Goal: Download file/media

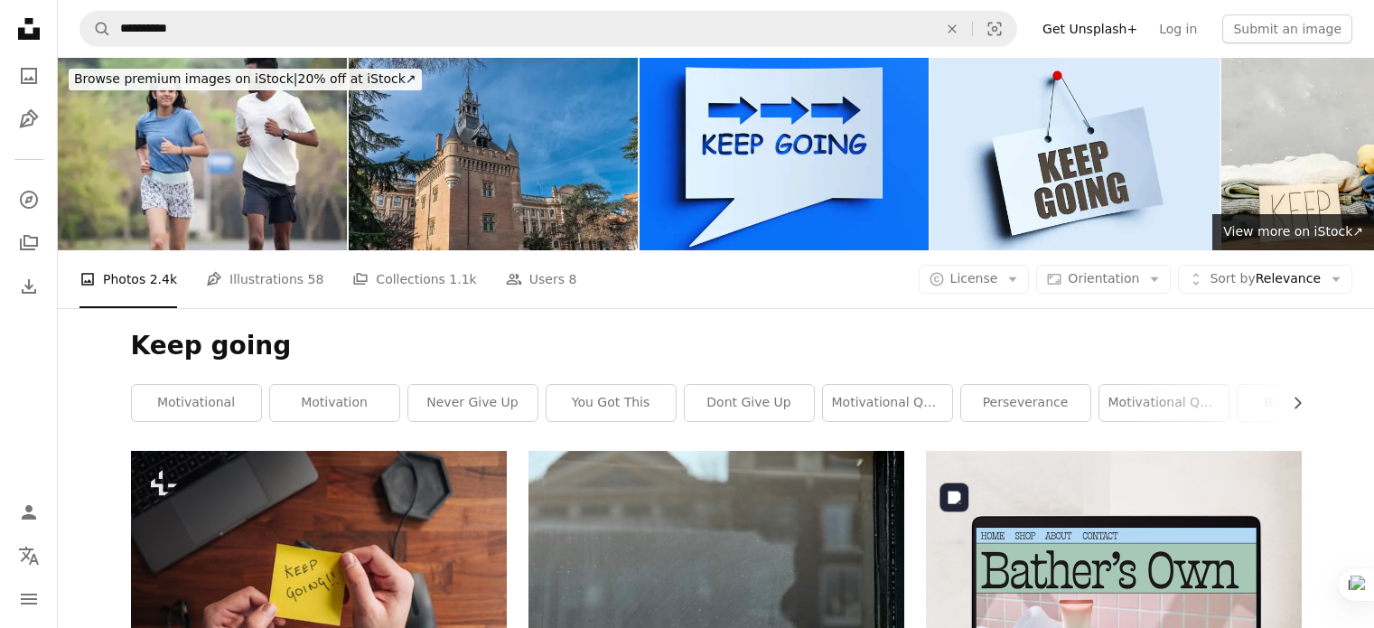
scroll to position [1760, 0]
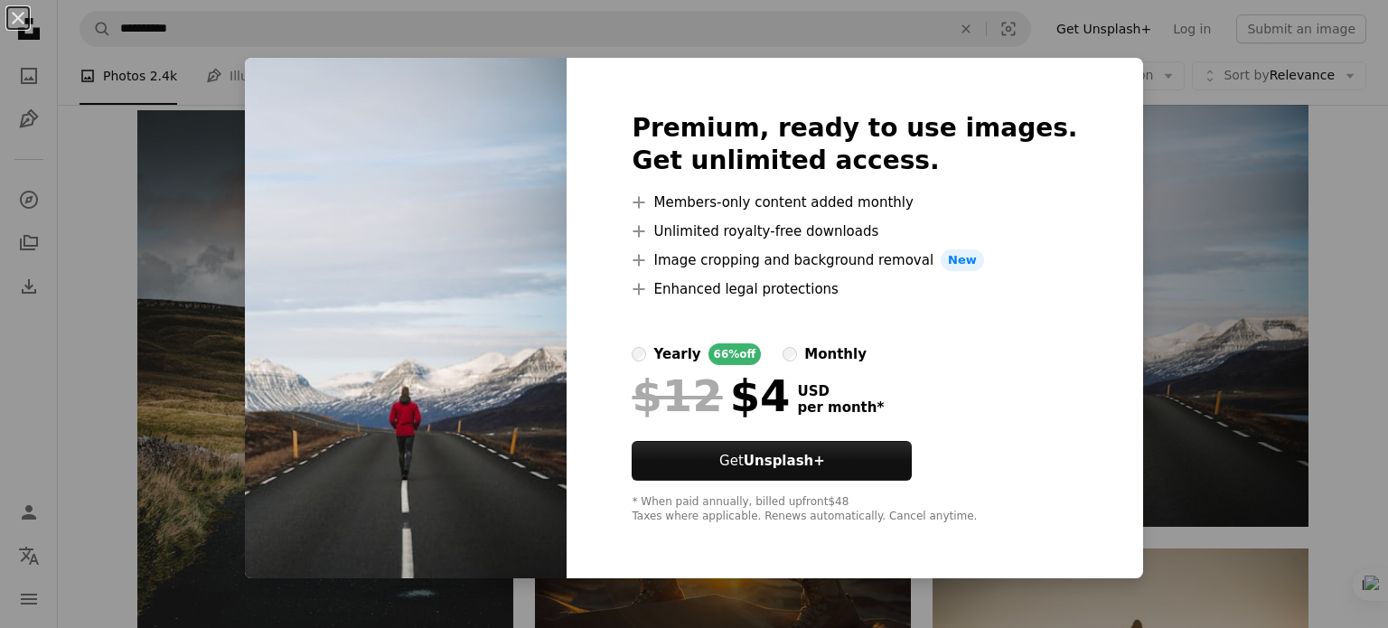
click at [1157, 292] on div "An X shape Premium, ready to use images. Get unlimited access. A plus sign Memb…" at bounding box center [694, 314] width 1388 height 628
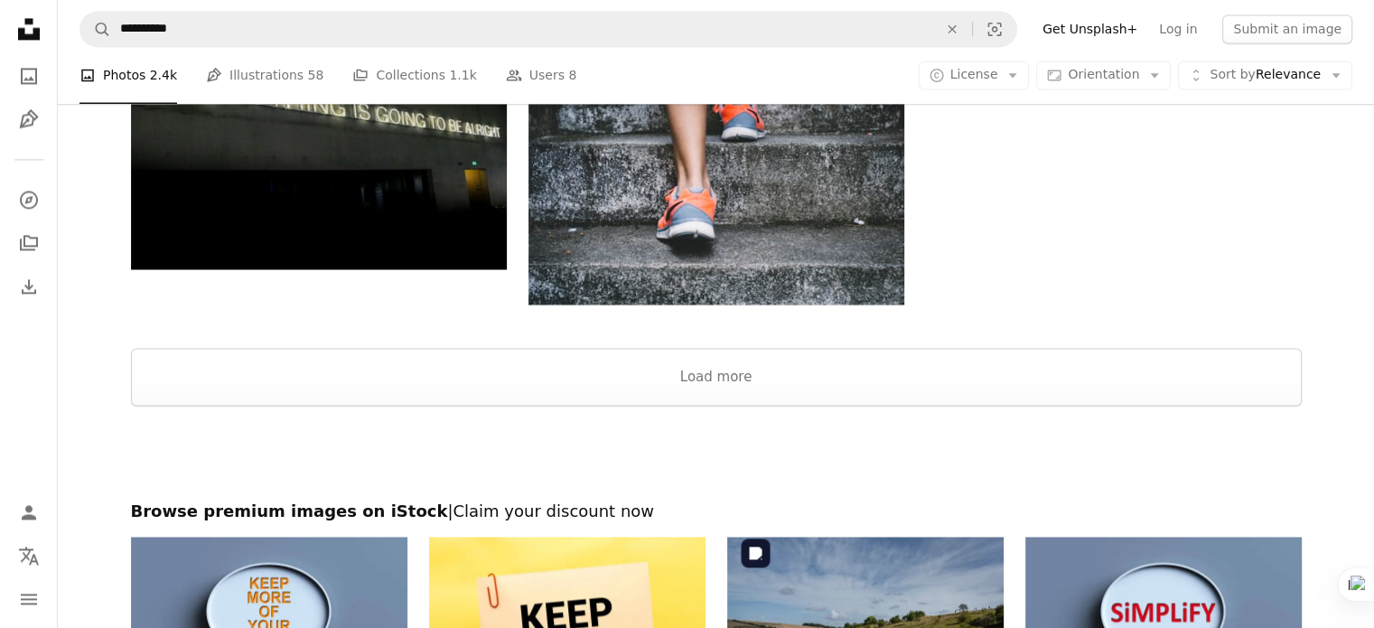
scroll to position [2676, 0]
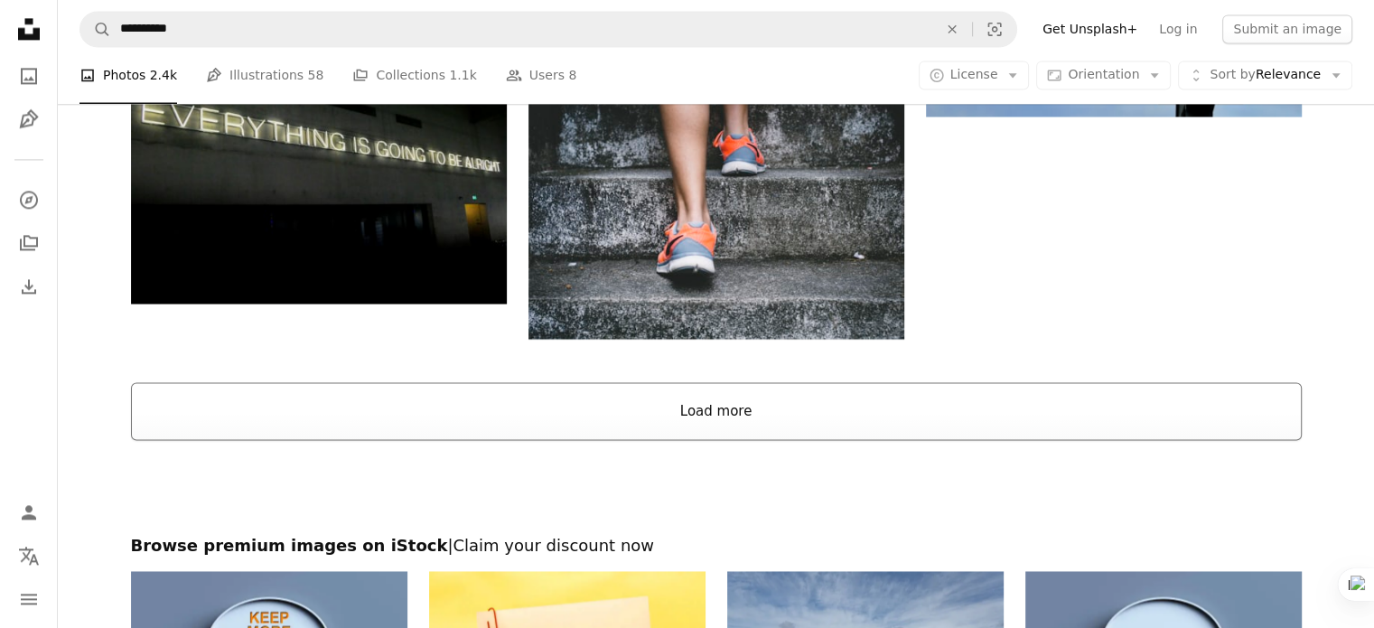
click at [753, 397] on button "Load more" at bounding box center [716, 411] width 1171 height 58
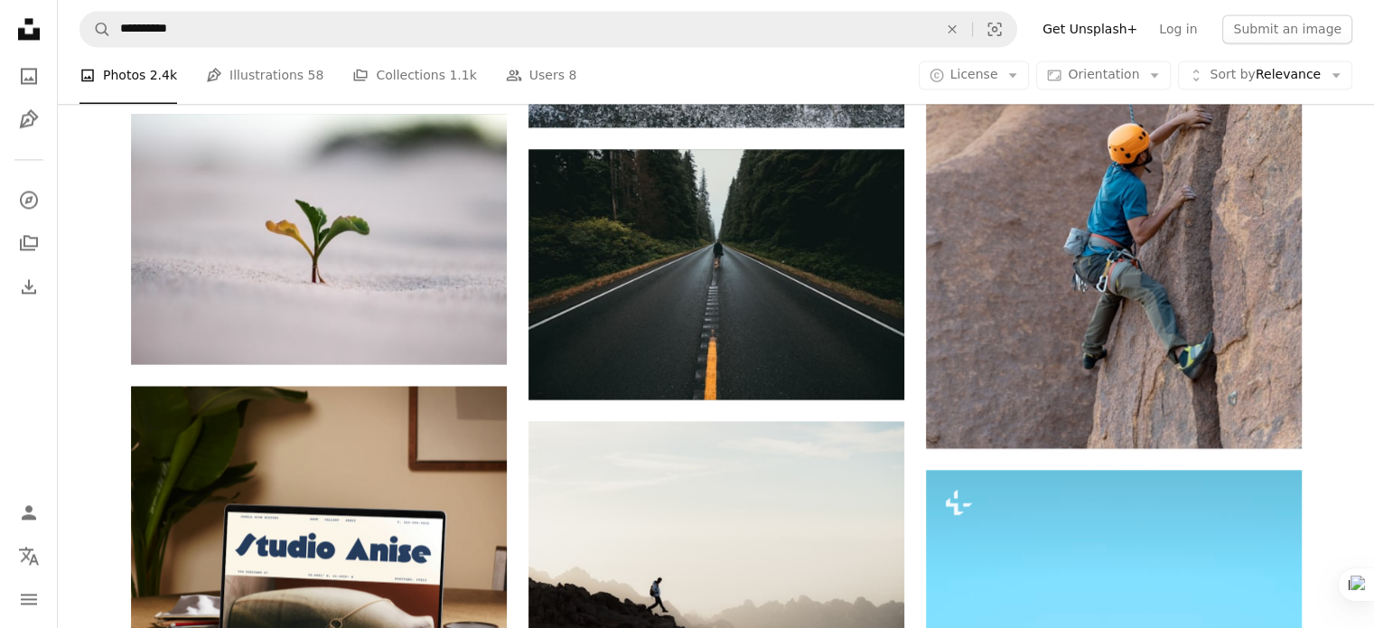
scroll to position [2889, 0]
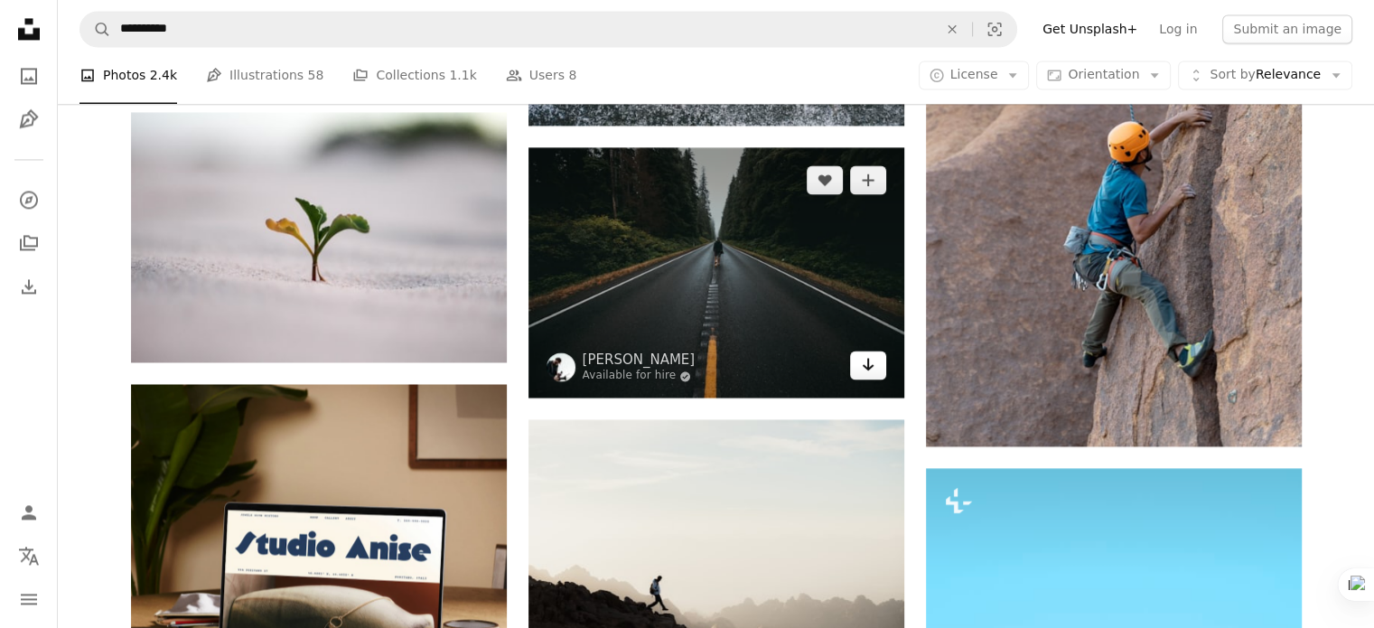
click at [864, 361] on icon "Arrow pointing down" at bounding box center [868, 364] width 14 height 22
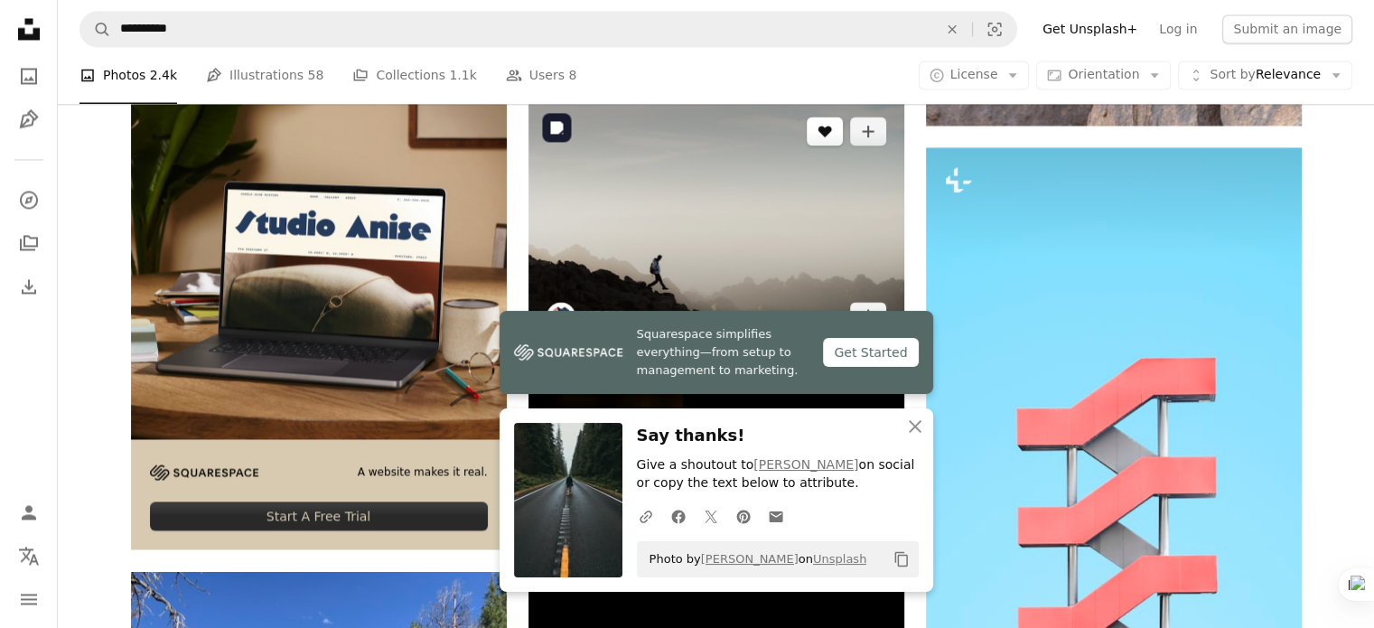
scroll to position [3211, 0]
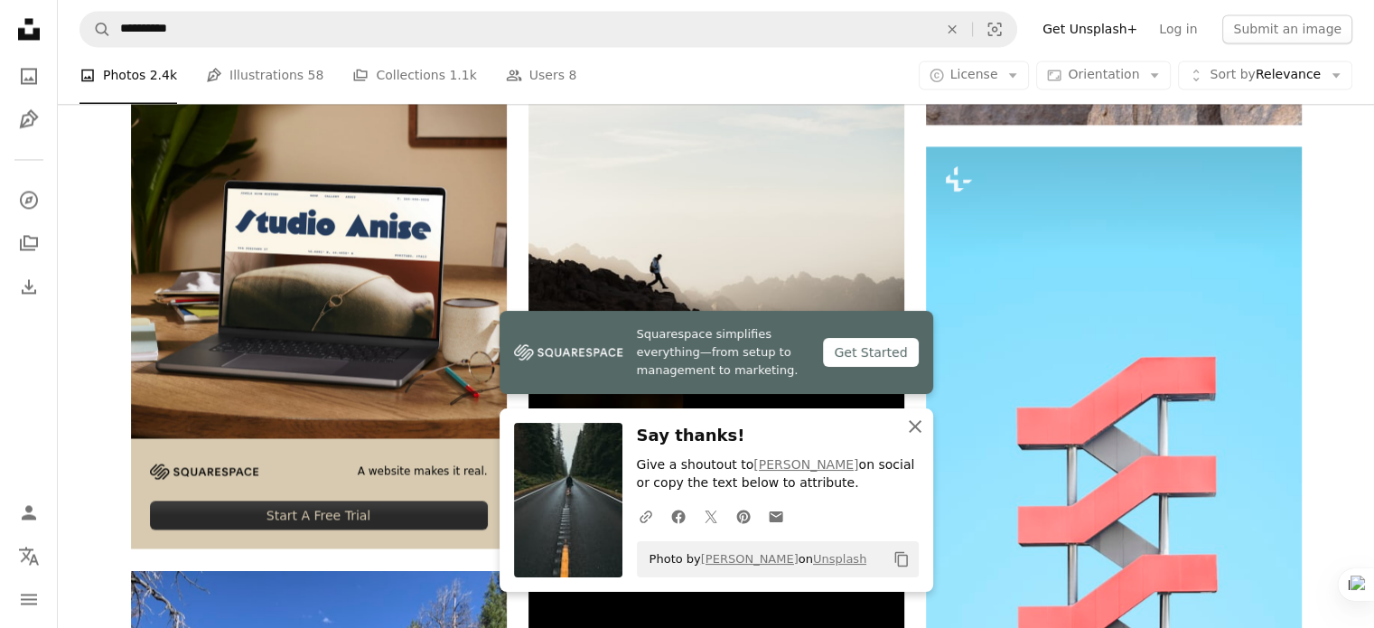
click at [907, 421] on icon "An X shape" at bounding box center [916, 427] width 22 height 22
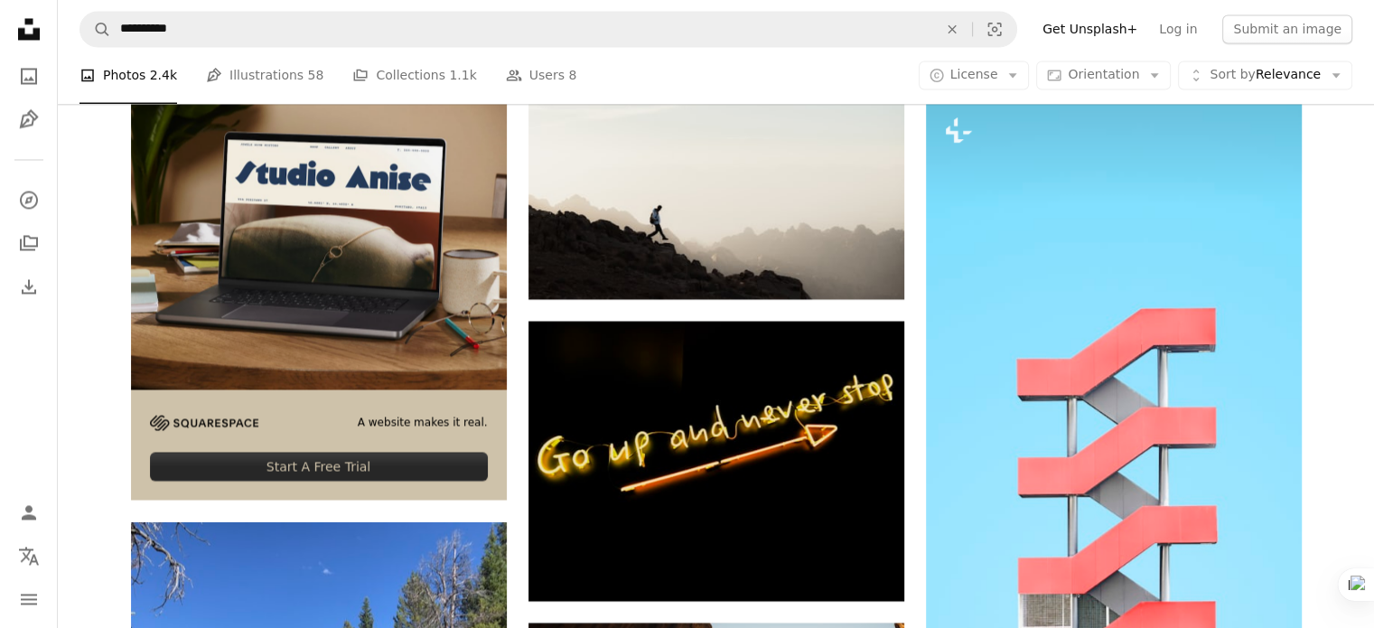
scroll to position [3252, 0]
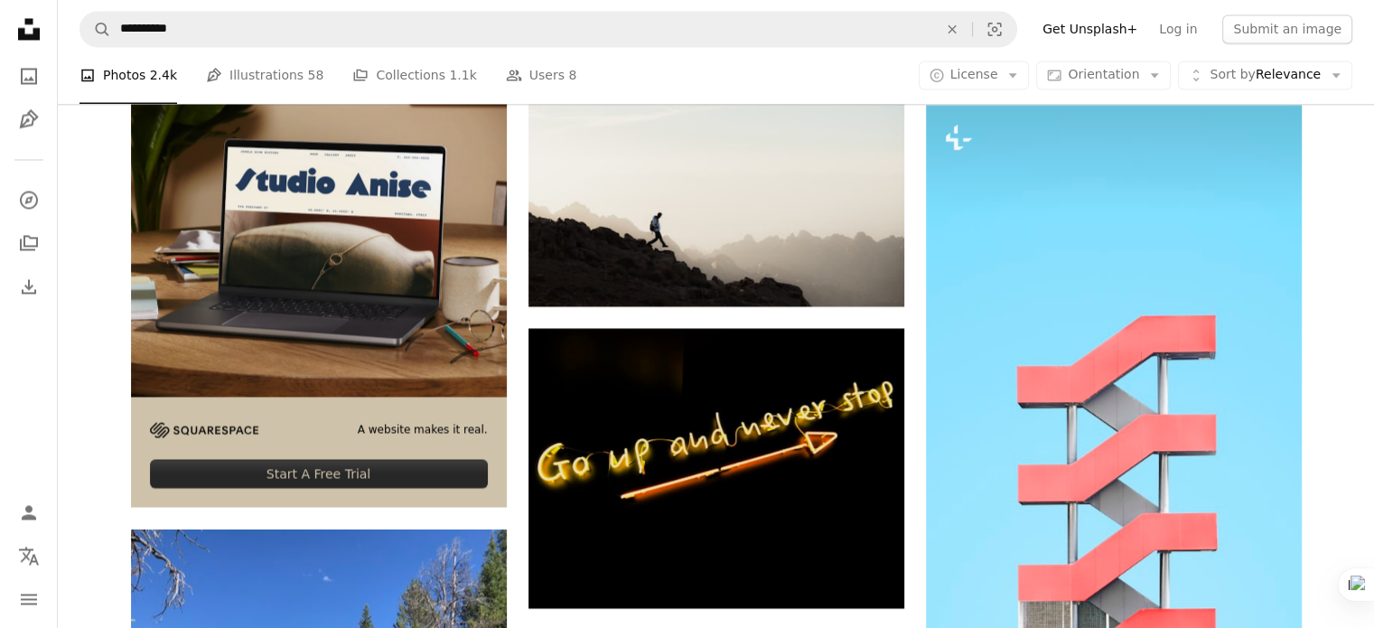
click at [376, 415] on div "A website makes it real." at bounding box center [384, 430] width 208 height 31
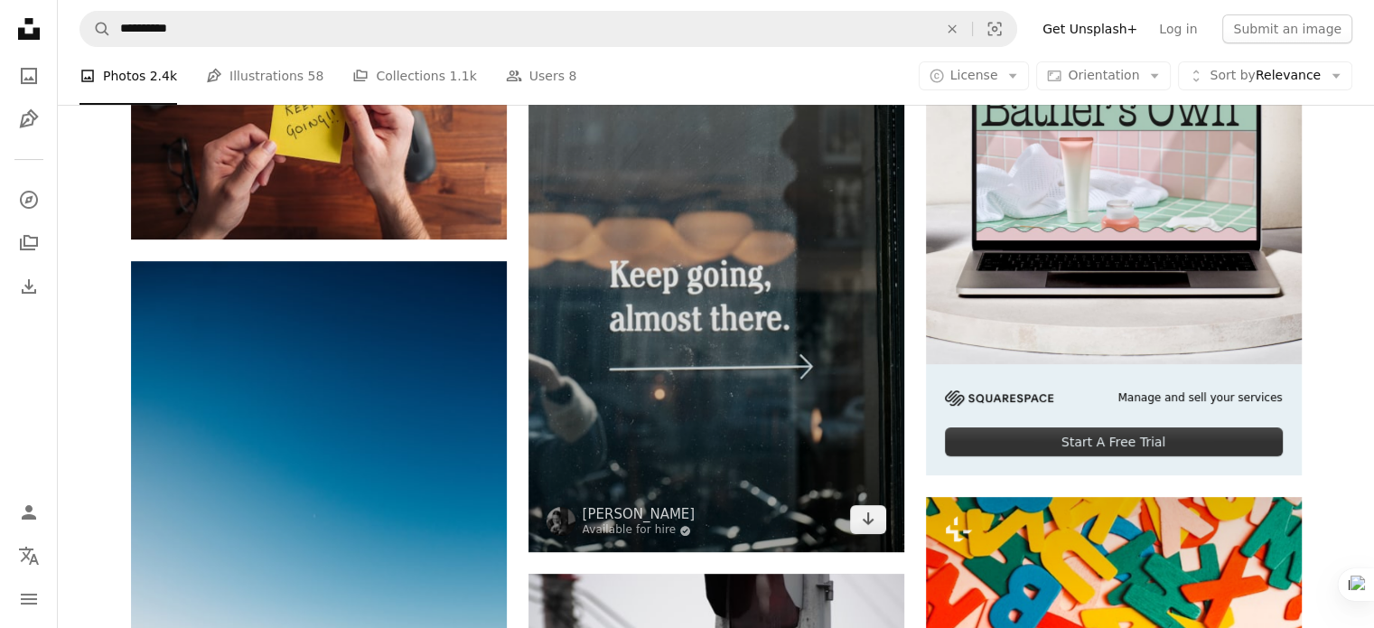
scroll to position [464, 0]
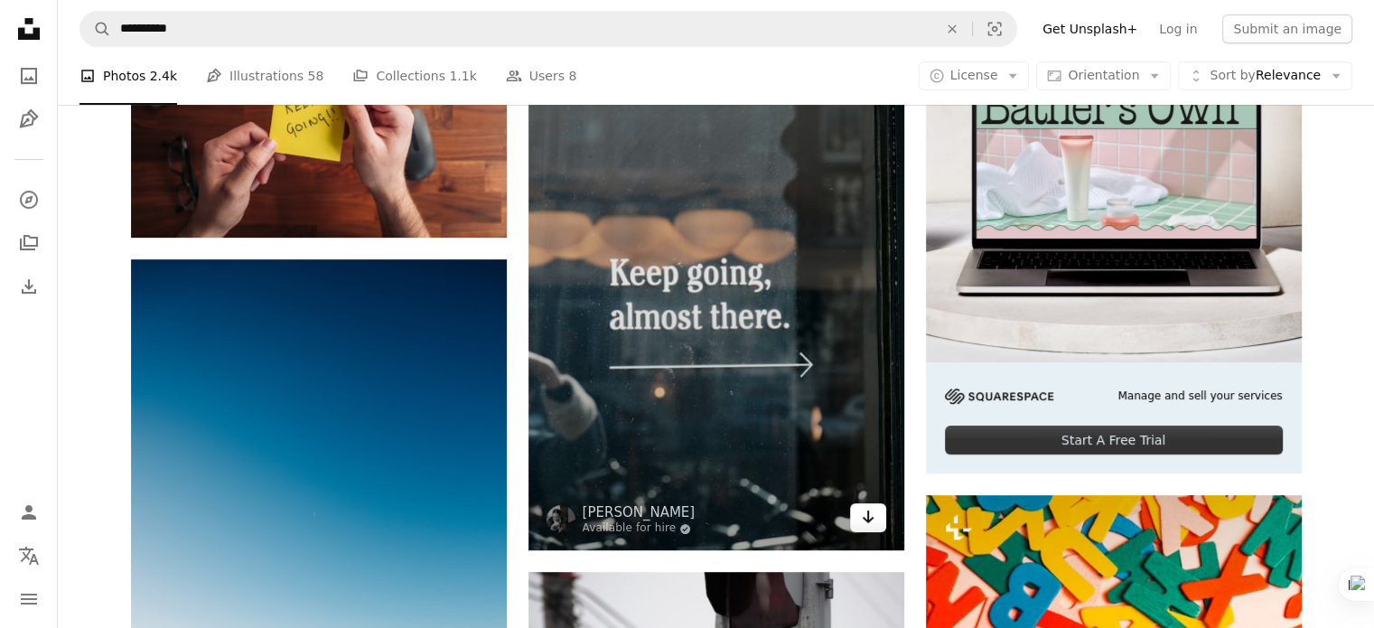
click at [866, 521] on icon "Arrow pointing down" at bounding box center [868, 517] width 14 height 22
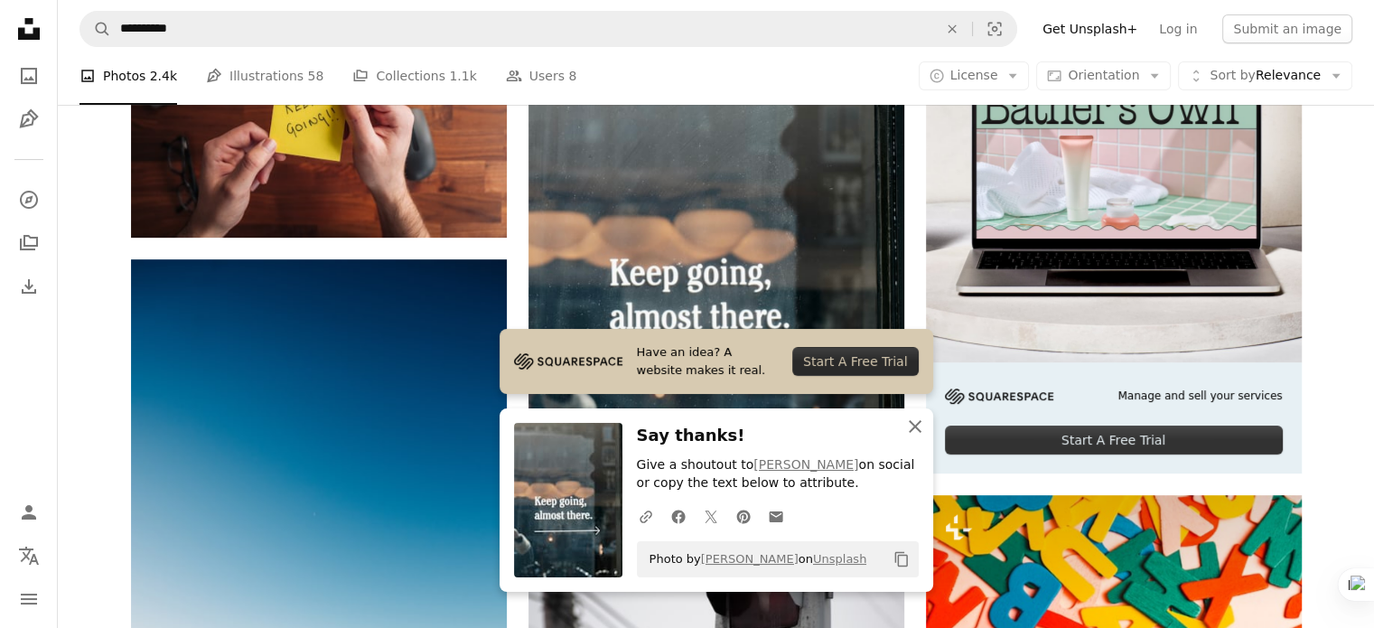
click at [911, 423] on icon "button" at bounding box center [915, 426] width 13 height 13
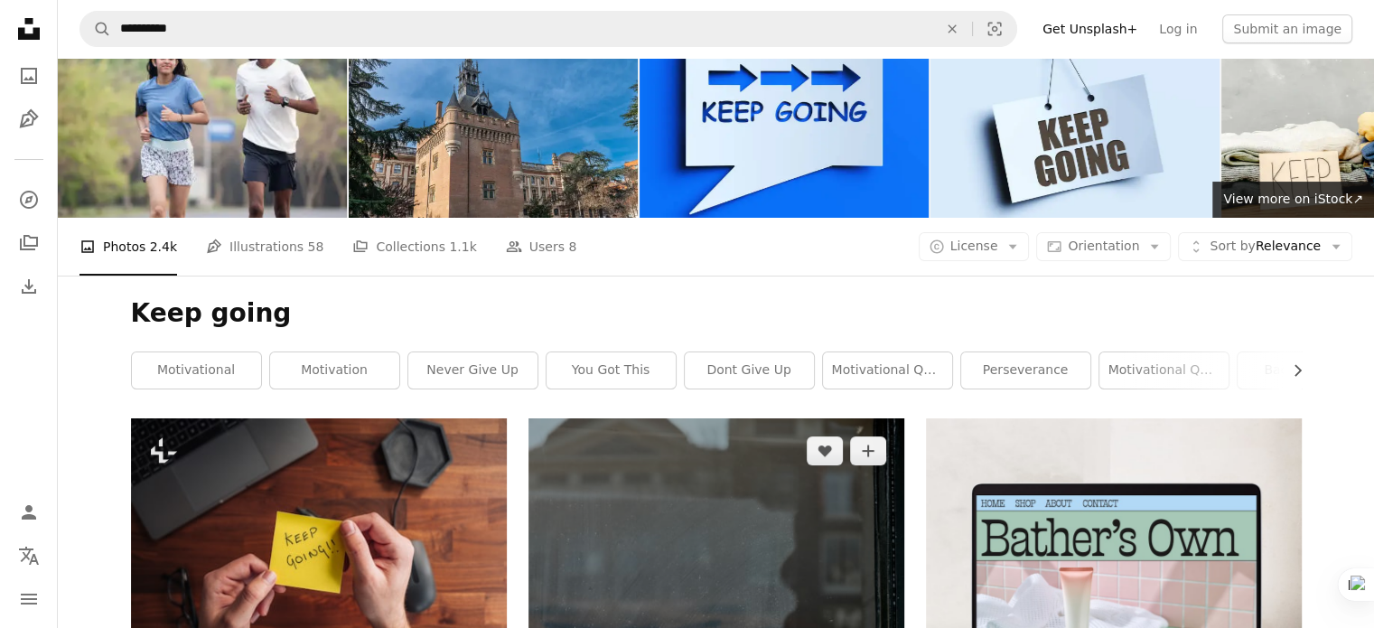
scroll to position [0, 0]
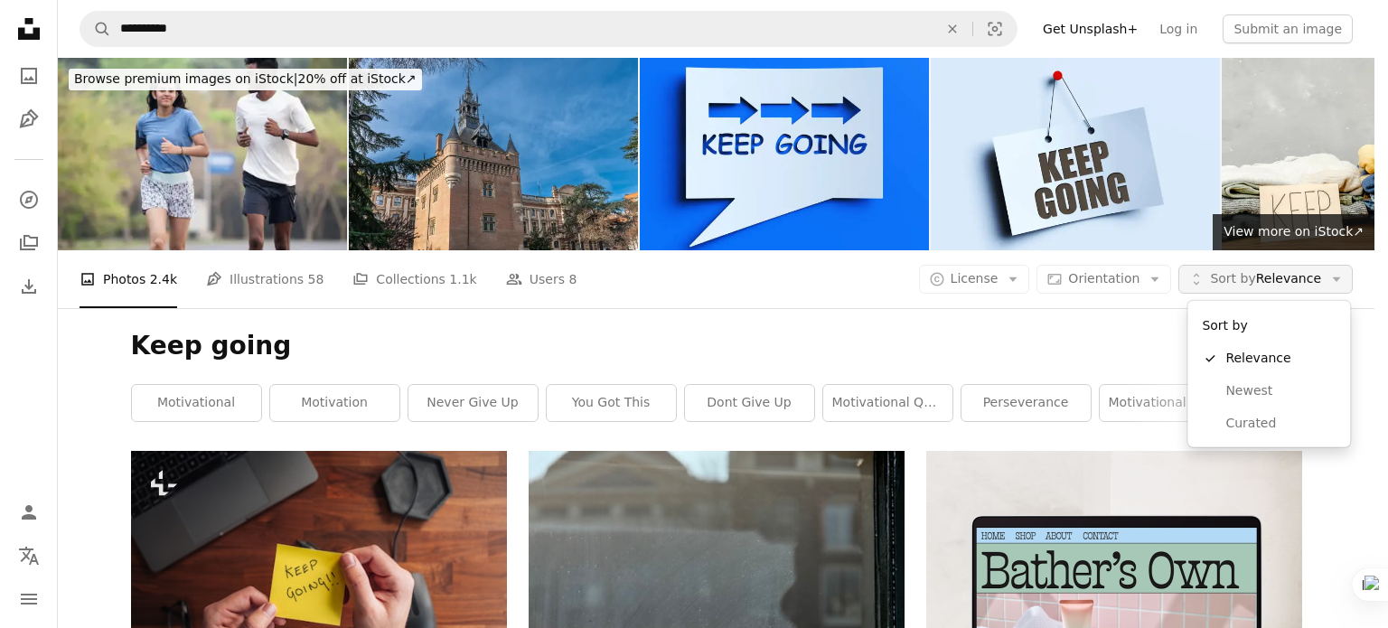
click at [1247, 282] on span "Sort by" at bounding box center [1232, 278] width 45 height 14
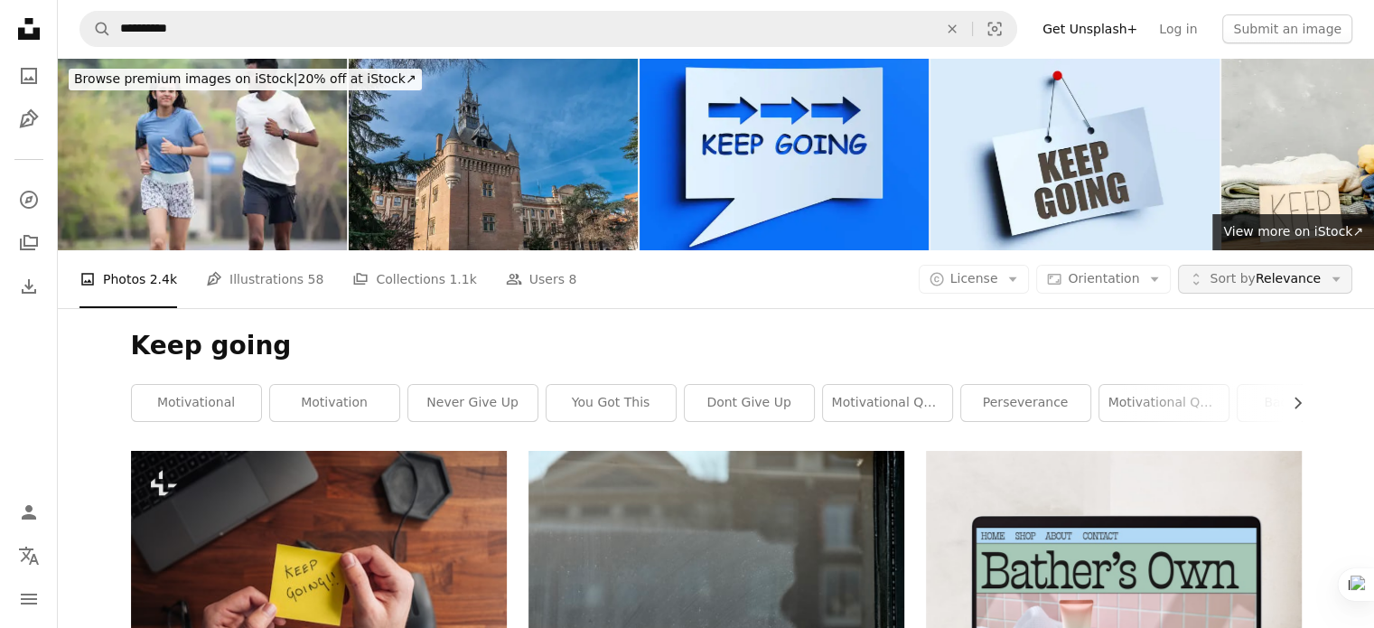
click at [1247, 282] on span "Sort by" at bounding box center [1232, 278] width 45 height 14
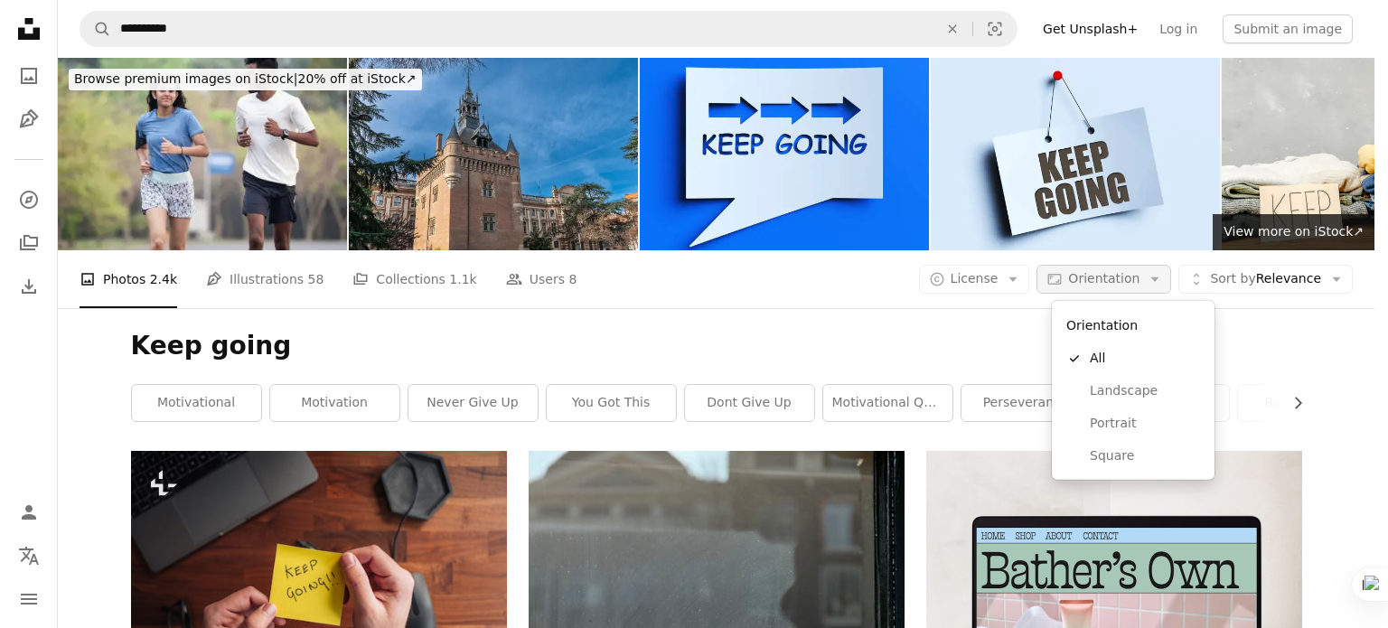
click at [1158, 283] on icon "Arrow down" at bounding box center [1155, 279] width 16 height 16
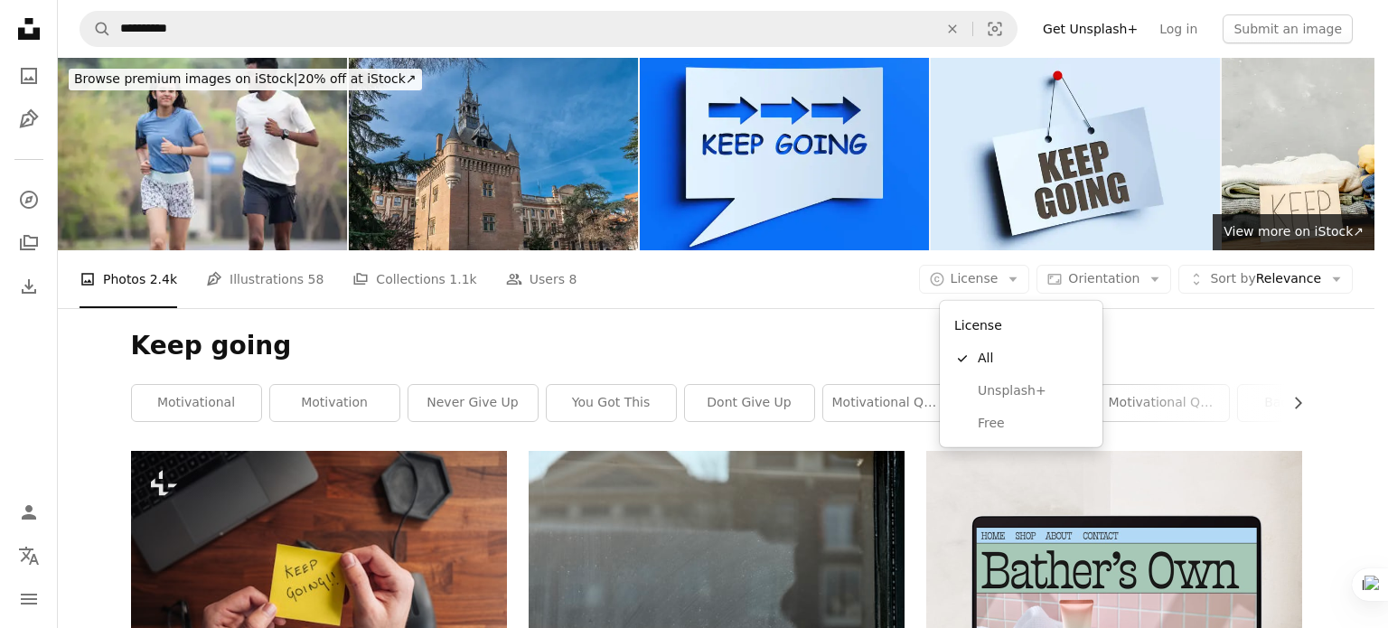
click at [1017, 279] on icon "button" at bounding box center [1013, 279] width 8 height 5
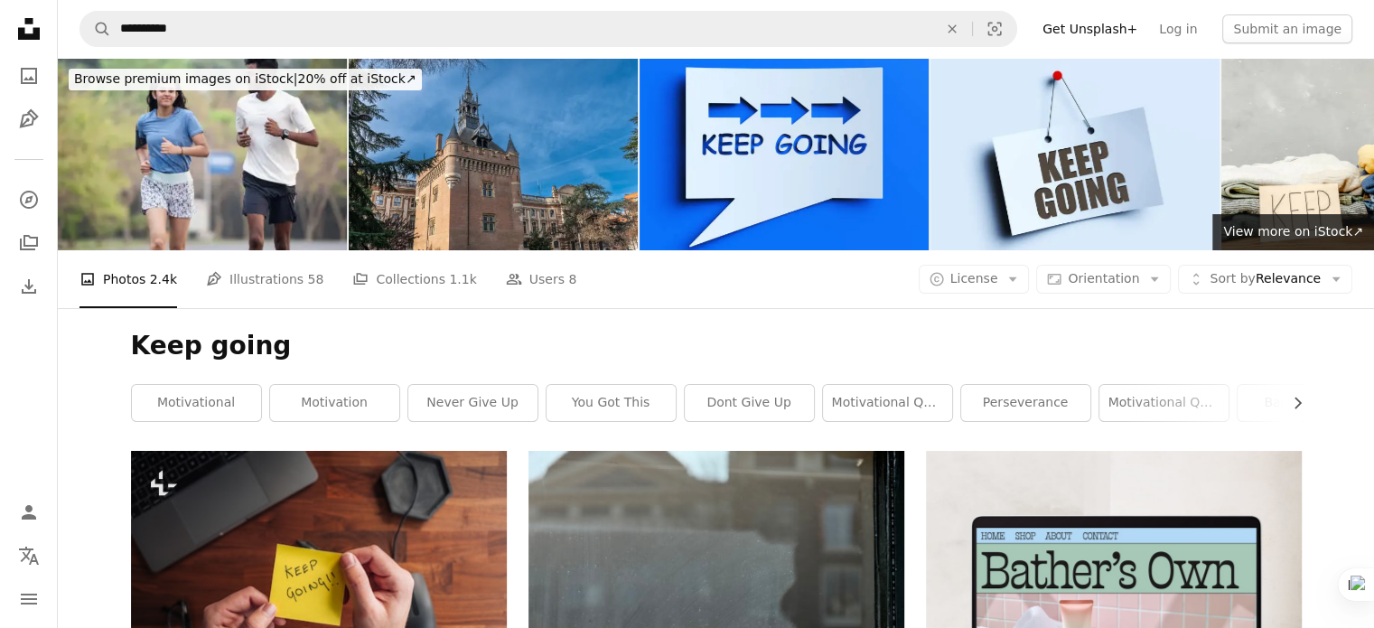
click at [1017, 279] on icon "button" at bounding box center [1013, 279] width 8 height 5
